Goal: Information Seeking & Learning: Find specific fact

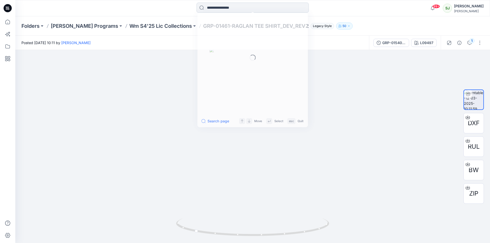
click at [226, 4] on input at bounding box center [252, 8] width 112 height 10
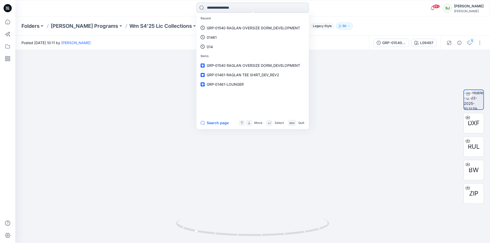
paste input "**********"
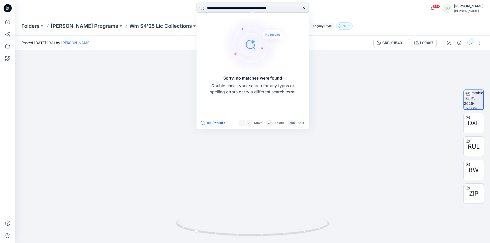
drag, startPoint x: 287, startPoint y: 8, endPoint x: 245, endPoint y: 8, distance: 41.6
click at [245, 8] on input "**********" at bounding box center [252, 8] width 112 height 10
drag, startPoint x: 230, startPoint y: 6, endPoint x: 171, endPoint y: 6, distance: 59.4
click at [171, 6] on div "**********" at bounding box center [252, 8] width 237 height 11
drag, startPoint x: 233, startPoint y: 8, endPoint x: 157, endPoint y: 7, distance: 75.8
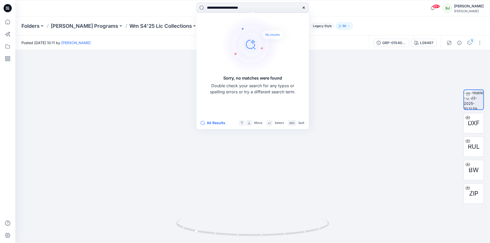
click at [157, 7] on div "**********" at bounding box center [252, 8] width 237 height 11
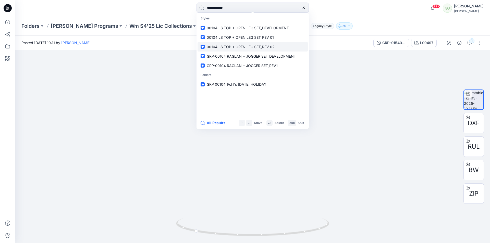
type input "*****"
click at [257, 48] on span "00104 LS TOP + OPEN LEG SET_REV 02" at bounding box center [241, 47] width 68 height 4
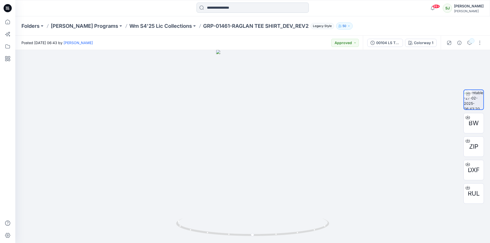
click at [221, 6] on input at bounding box center [252, 8] width 112 height 10
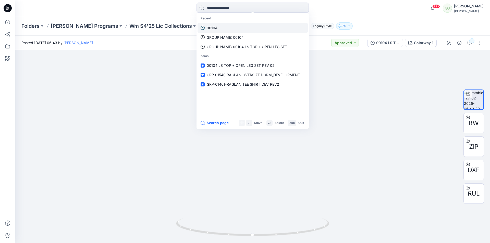
click at [214, 29] on p "00104" at bounding box center [212, 27] width 11 height 5
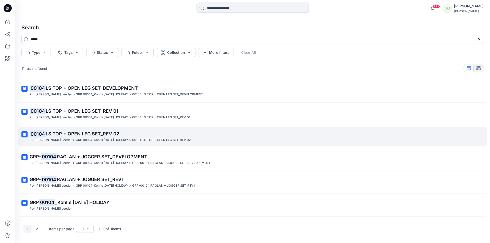
click at [94, 135] on span "LS TOP + OPEN LEG SET_REV 02" at bounding box center [82, 133] width 73 height 5
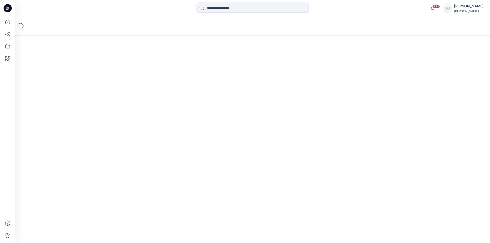
click at [94, 135] on div "Loading..." at bounding box center [252, 129] width 475 height 227
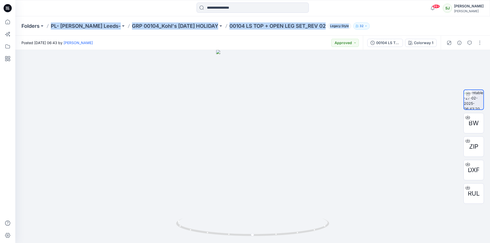
drag, startPoint x: 50, startPoint y: 27, endPoint x: 319, endPoint y: 30, distance: 269.2
click at [319, 30] on div "Folders PL- [PERSON_NAME] Leeds- GRP 00104_Kohl's [DATE] HOLIDAY 00104 LS TOP +…" at bounding box center [252, 25] width 475 height 19
copy div "PL- [PERSON_NAME] Leeds- GRP 00104_Kohl's [DATE] HOLIDAY 00104 LS TOP + OPEN LE…"
drag, startPoint x: 253, startPoint y: 237, endPoint x: 281, endPoint y: 224, distance: 31.1
click at [265, 237] on icon at bounding box center [253, 227] width 154 height 19
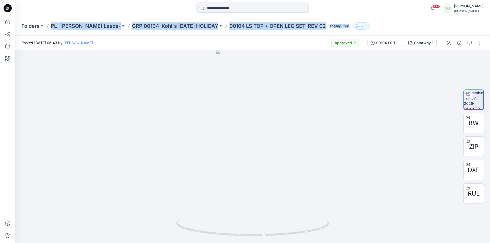
click at [232, 7] on input at bounding box center [252, 8] width 112 height 10
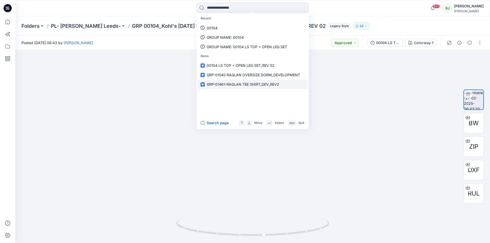
click at [230, 85] on span "GRP-01461-RAGLAN TEE SHIRT_DEV_REV2" at bounding box center [243, 84] width 72 height 4
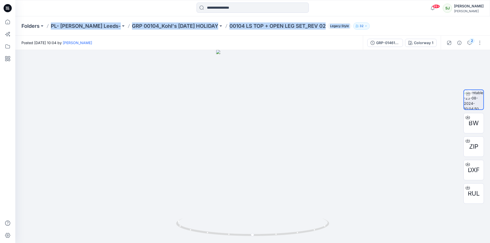
drag, startPoint x: 49, startPoint y: 26, endPoint x: 335, endPoint y: 32, distance: 286.1
click at [335, 32] on div "Folders PL- [PERSON_NAME] Leeds- GRP 00104_Kohl's [DATE] HOLIDAY 00104 LS TOP +…" at bounding box center [252, 25] width 475 height 19
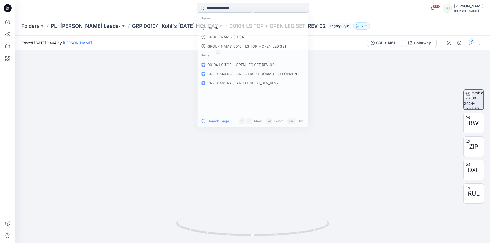
click at [207, 7] on input at bounding box center [252, 8] width 112 height 10
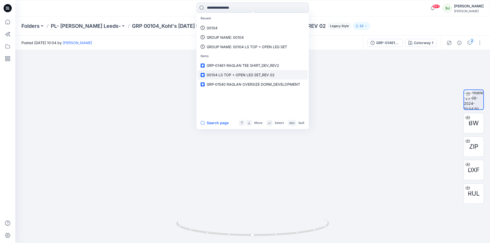
drag, startPoint x: 207, startPoint y: 7, endPoint x: 300, endPoint y: 75, distance: 114.8
click at [300, 75] on link "00104 LS TOP + OPEN LEG SET_REV 02" at bounding box center [252, 74] width 110 height 9
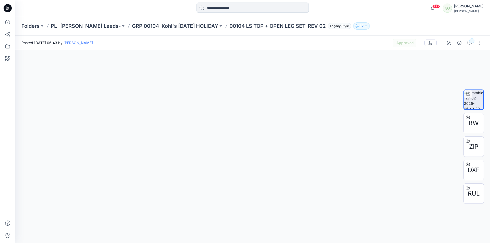
click at [214, 8] on input at bounding box center [252, 8] width 112 height 10
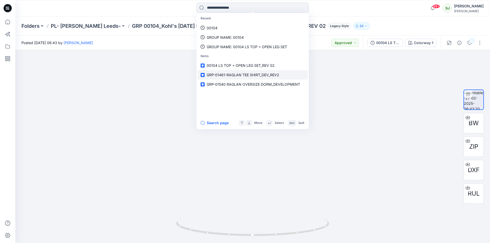
click at [227, 75] on span "GRP-01461-RAGLAN TEE SHIRT_DEV_REV2" at bounding box center [243, 75] width 72 height 4
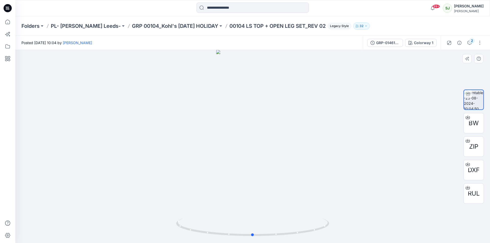
click at [244, 95] on div at bounding box center [252, 146] width 475 height 193
click at [229, 4] on input at bounding box center [252, 8] width 112 height 10
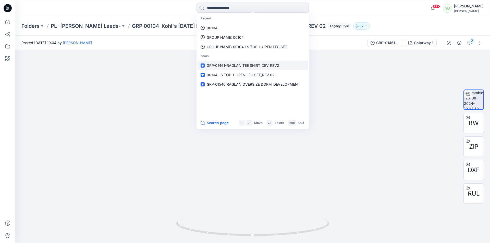
click at [229, 67] on span "GRP-01461-RAGLAN TEE SHIRT_DEV_REV2" at bounding box center [243, 65] width 72 height 4
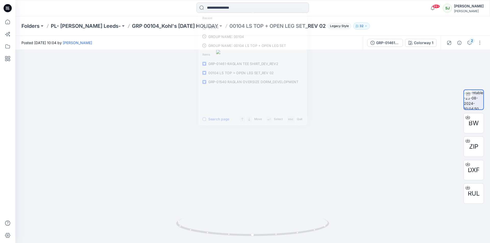
click at [207, 6] on input at bounding box center [252, 8] width 112 height 10
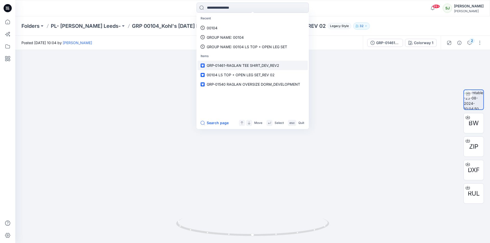
click at [222, 65] on span "GRP-01461-RAGLAN TEE SHIRT_DEV_REV2" at bounding box center [243, 65] width 72 height 4
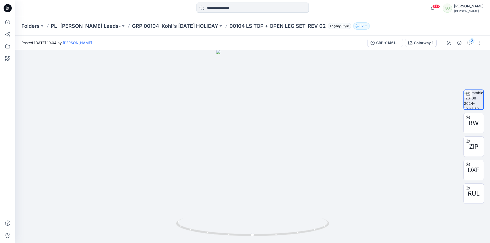
click at [227, 8] on input at bounding box center [252, 8] width 112 height 10
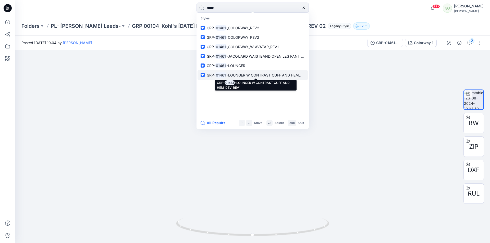
type input "*****"
click at [226, 75] on mark "01461" at bounding box center [220, 75] width 11 height 6
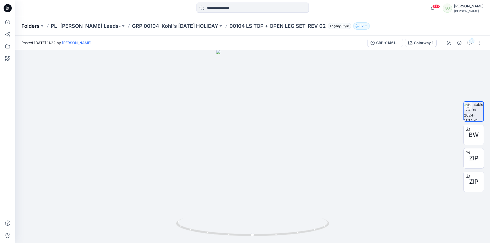
click at [33, 29] on p "Folders" at bounding box center [30, 25] width 18 height 7
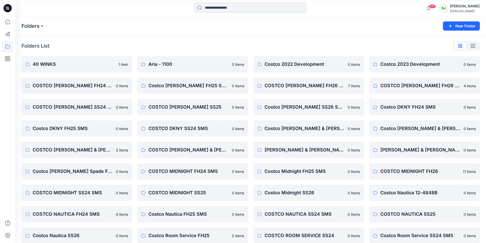
click at [210, 9] on input at bounding box center [250, 8] width 112 height 10
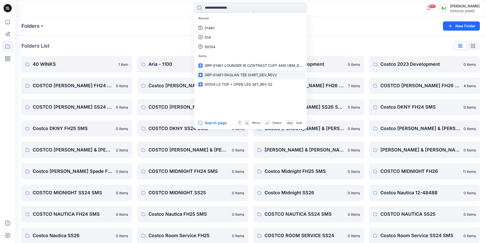
click at [230, 74] on span "GRP-01461-RAGLAN TEE SHIRT_DEV_REV2" at bounding box center [241, 75] width 72 height 4
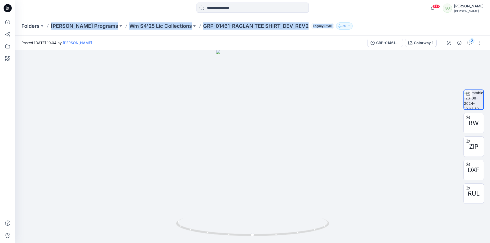
drag, startPoint x: 48, startPoint y: 28, endPoint x: 337, endPoint y: 27, distance: 288.6
click at [337, 27] on div "Folders [PERSON_NAME] Programs Wm S4'25 Lic Collections GRP-01461-RAGLAN TEE SH…" at bounding box center [232, 25] width 422 height 7
copy div "[PERSON_NAME] Programs Wm S4'25 Lic Collections GRP-01461-RAGLAN TEE SHIRT_DEV_…"
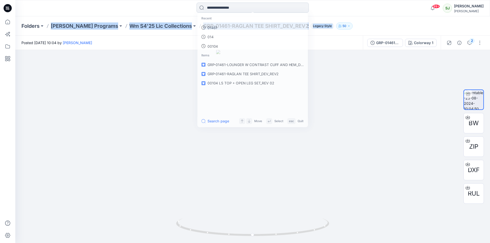
click at [221, 9] on input at bounding box center [252, 8] width 112 height 10
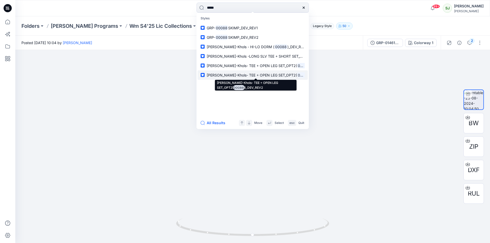
type input "*****"
click at [242, 76] on span "[PERSON_NAME]-Khols- TEE + OPEN LEG SET_OPT2(" at bounding box center [252, 75] width 90 height 4
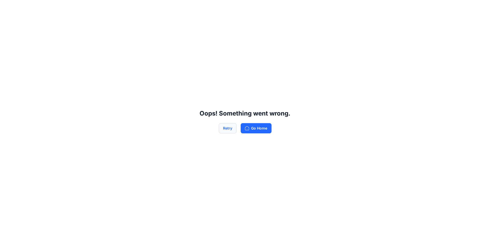
click at [226, 129] on button "Retry" at bounding box center [228, 128] width 18 height 10
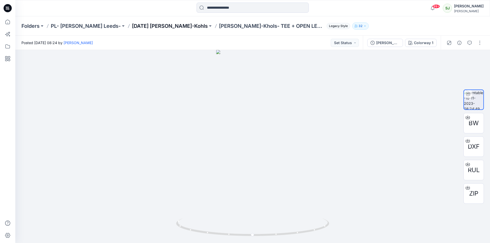
click at [138, 26] on p "[DATE] [PERSON_NAME]-Kohls" at bounding box center [170, 25] width 76 height 7
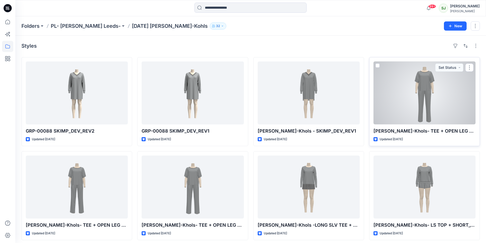
click at [420, 103] on div at bounding box center [425, 92] width 102 height 63
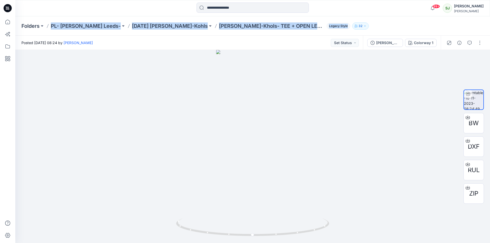
drag, startPoint x: 49, startPoint y: 28, endPoint x: 286, endPoint y: 33, distance: 237.1
click at [286, 33] on div "Folders PL- [PERSON_NAME] Leeds- [DATE] [PERSON_NAME]-Khols- TEE + OPEN LEG SET…" at bounding box center [252, 25] width 475 height 19
copy div "PL- [PERSON_NAME] Leeds- [DATE] [PERSON_NAME]-Khols- TEE + OPEN LEG SET_OPT2(00…"
